Goal: Check status: Check status

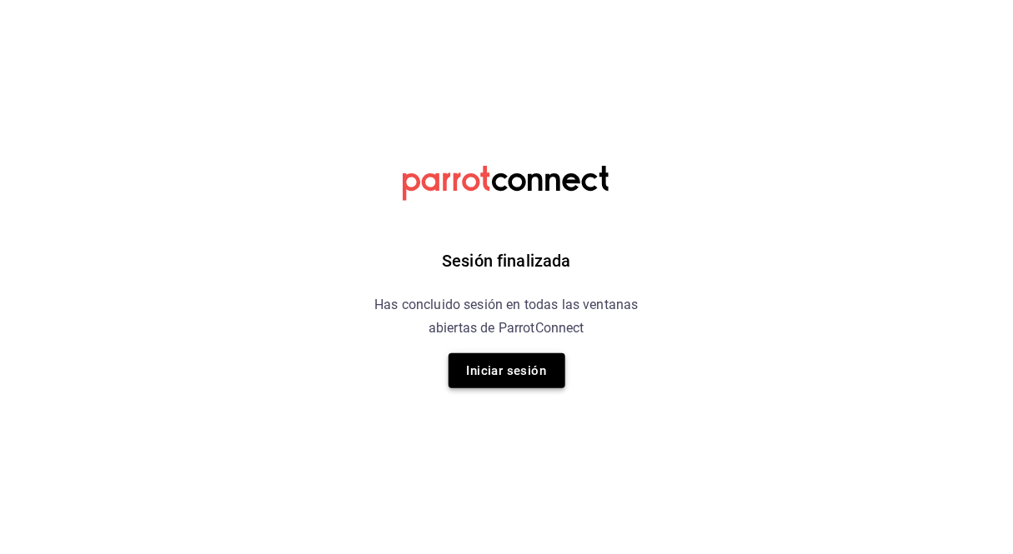
click at [542, 373] on button "Iniciar sesión" at bounding box center [506, 370] width 117 height 35
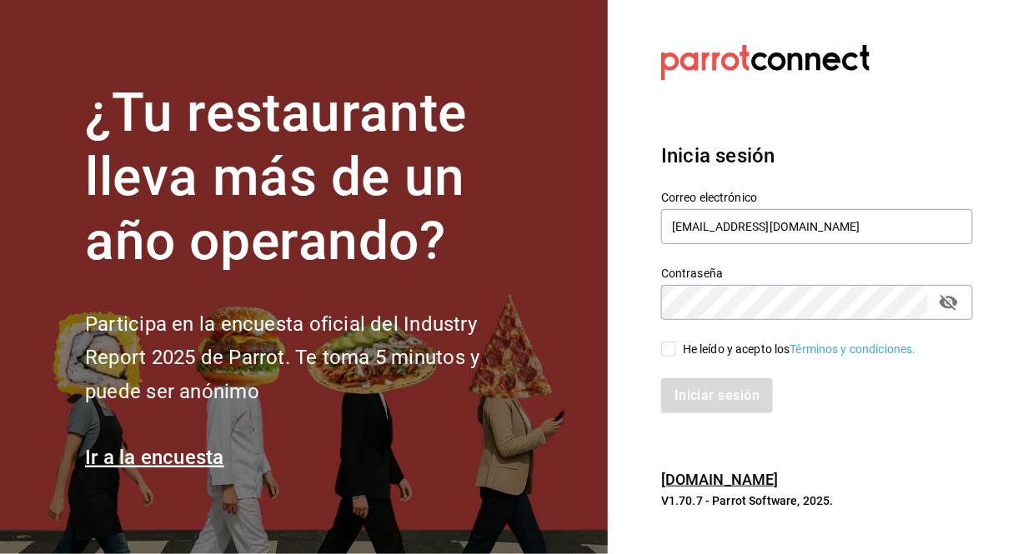
click at [667, 342] on input "He leído y acepto los Términos y condiciones." at bounding box center [668, 349] width 15 height 15
checkbox input "true"
click at [711, 396] on button "Iniciar sesión" at bounding box center [717, 395] width 113 height 35
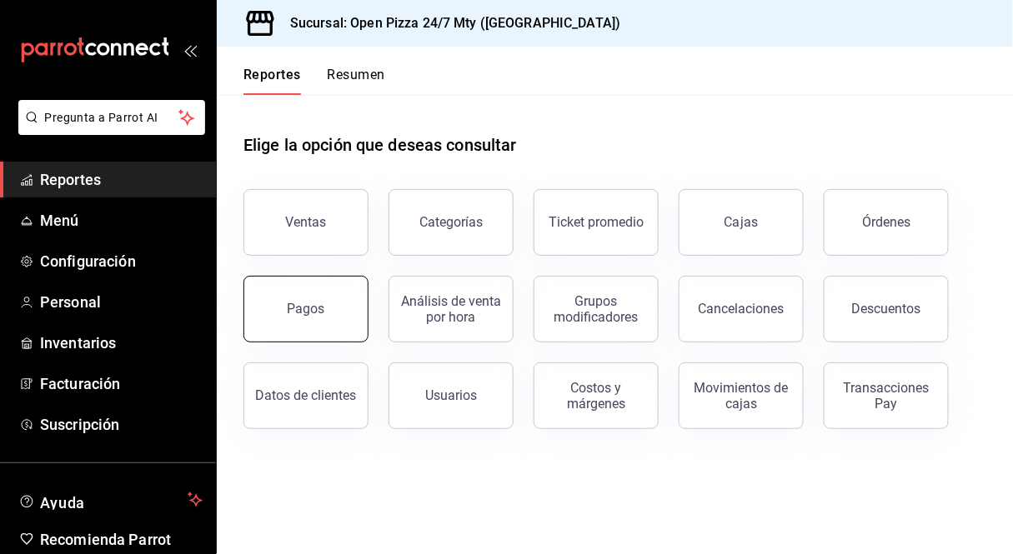
click at [295, 309] on div "Pagos" at bounding box center [307, 309] width 38 height 16
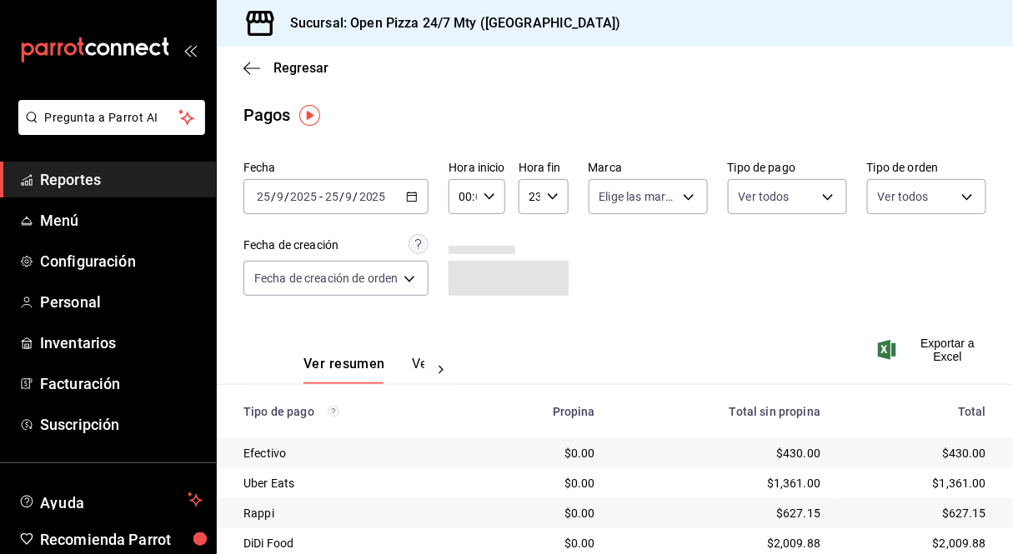
click at [404, 203] on div "[DATE] [DATE] - [DATE] [DATE]" at bounding box center [335, 196] width 185 height 35
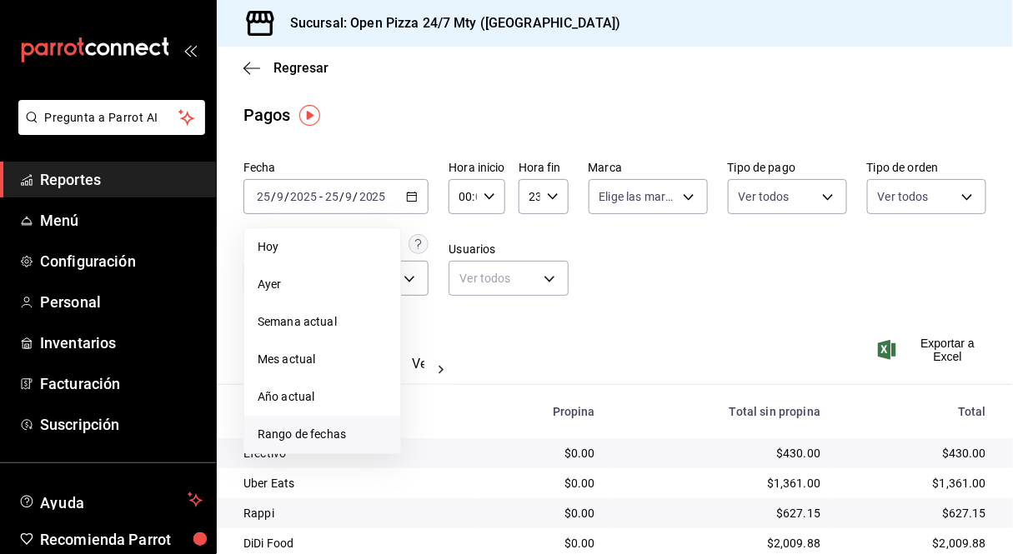
click at [348, 421] on li "Rango de fechas" at bounding box center [322, 435] width 156 height 38
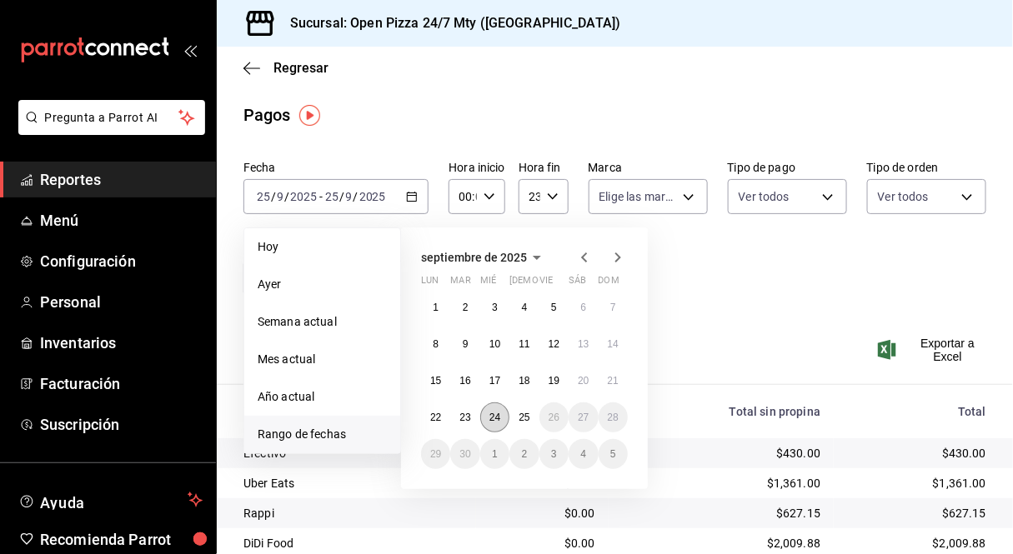
click at [500, 425] on button "24" at bounding box center [494, 418] width 29 height 30
click at [522, 419] on abbr "25" at bounding box center [523, 418] width 11 height 12
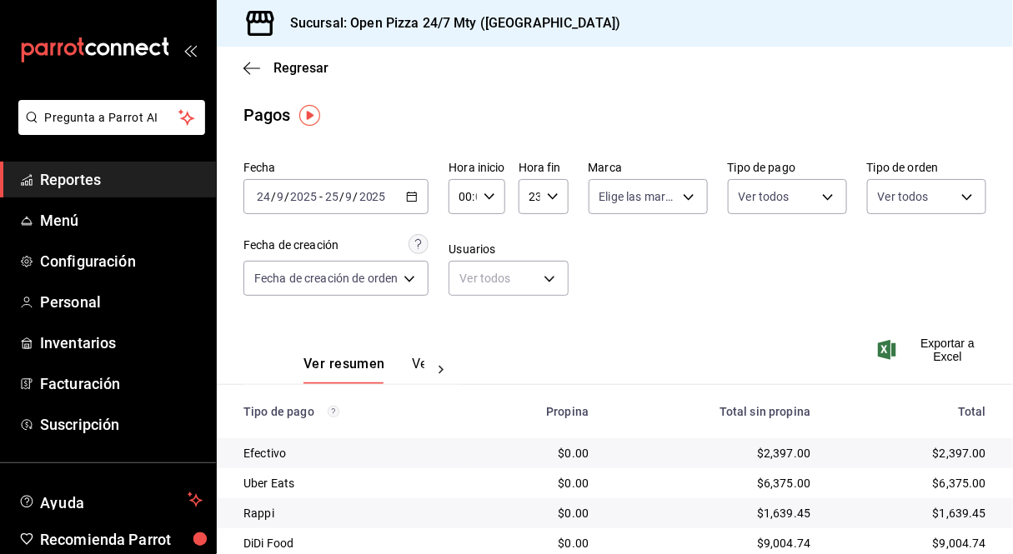
click at [661, 302] on div "Fecha [DATE] [DATE] - [DATE] [DATE] Hora inicio 00:00 Hora inicio Hora fin 23:5…" at bounding box center [614, 235] width 743 height 162
click at [495, 198] on icon "button" at bounding box center [489, 197] width 12 height 12
click at [465, 309] on span "11" at bounding box center [465, 309] width 2 height 13
type input "11:00"
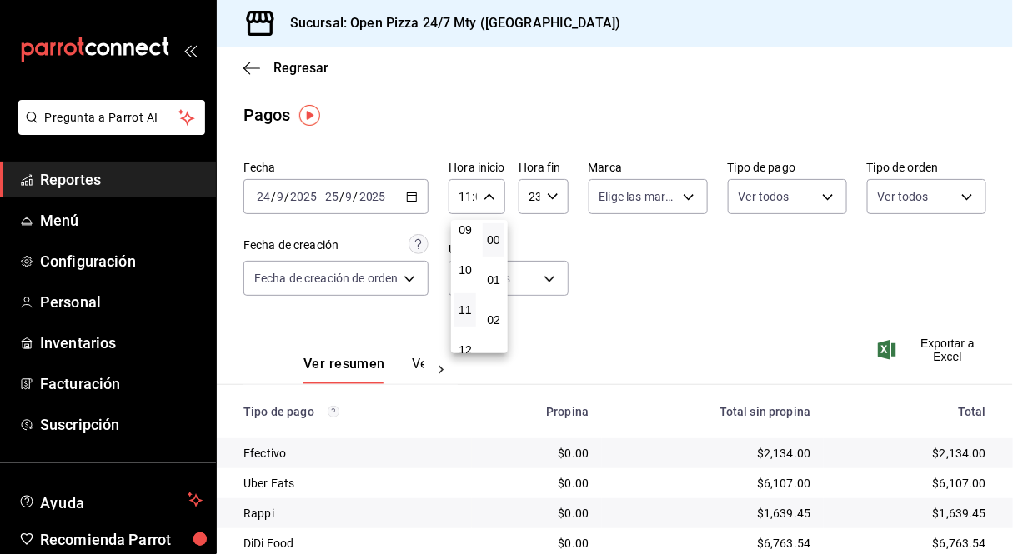
click at [702, 304] on div at bounding box center [506, 277] width 1013 height 554
click at [547, 197] on icon "button" at bounding box center [553, 197] width 12 height 12
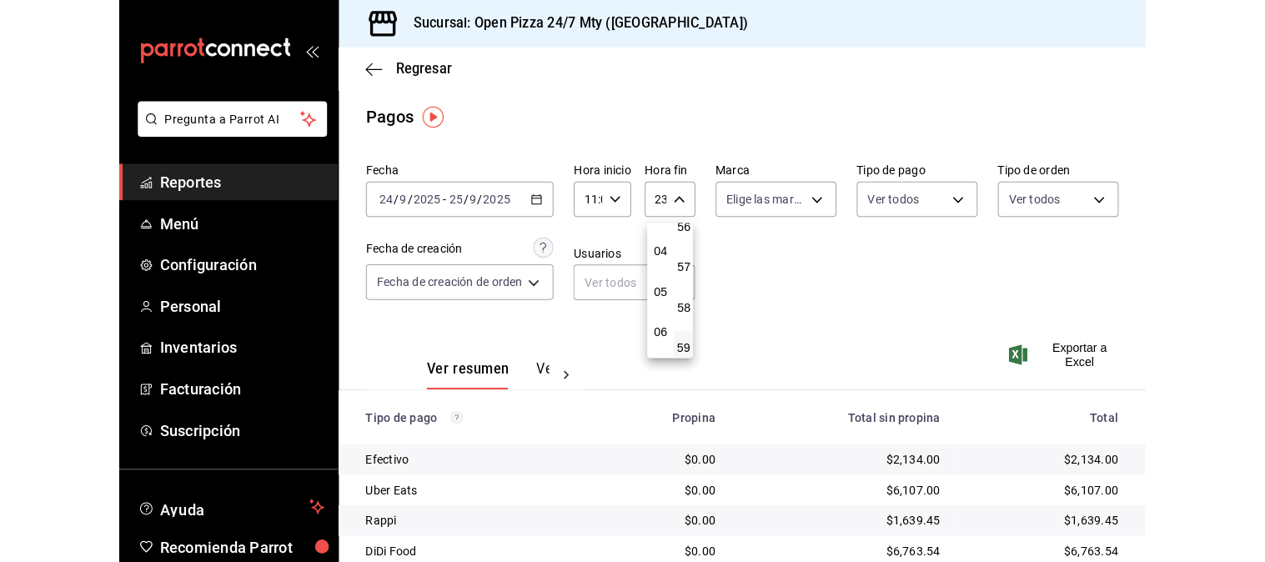
scroll to position [185, 0]
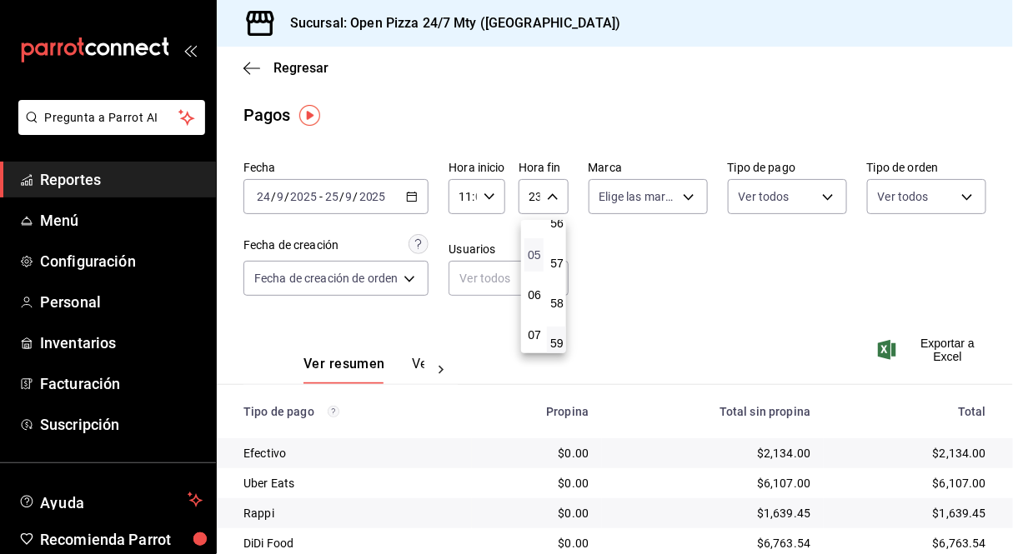
click at [534, 255] on span "05" at bounding box center [534, 254] width 0 height 13
type input "05:59"
click at [762, 314] on div at bounding box center [506, 277] width 1013 height 554
click at [763, 314] on div "00 01 02 03 04 05 06 07 08 09 10 11 12 13 14 15 16 17 18 19 20 21 22 23 00 01 0…" at bounding box center [506, 279] width 1013 height 549
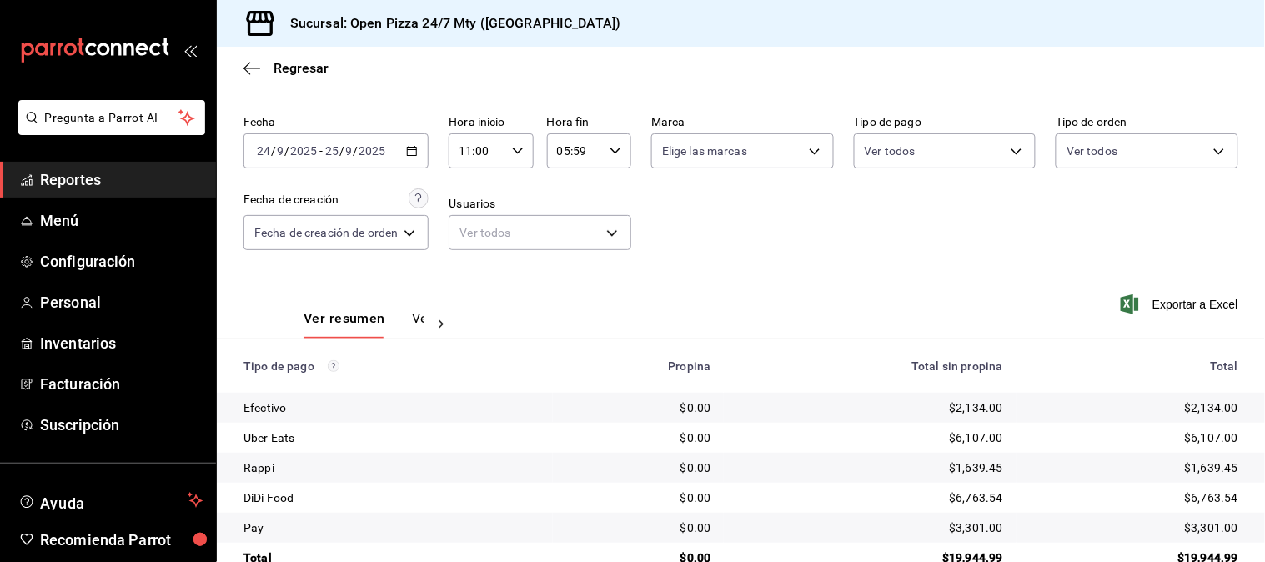
scroll to position [84, 0]
